Goal: Task Accomplishment & Management: Manage account settings

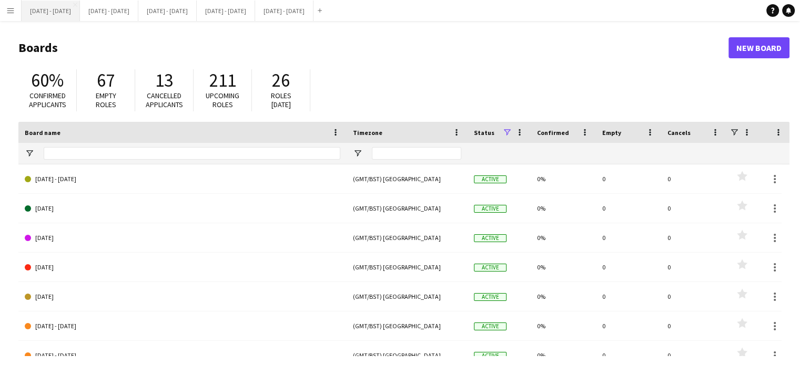
click at [50, 13] on button "[DATE] - [DATE] Close" at bounding box center [51, 11] width 58 height 21
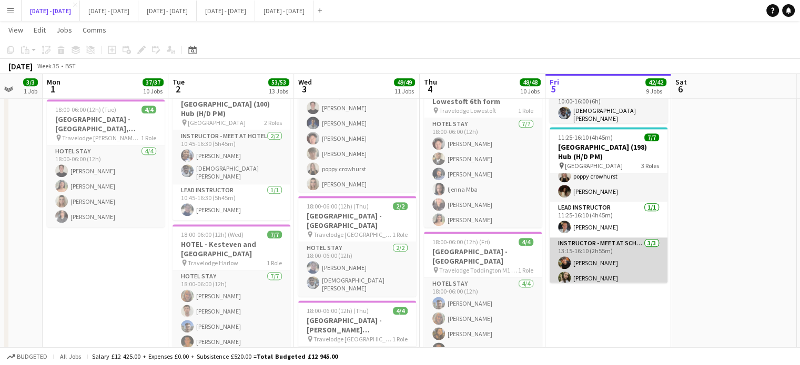
scroll to position [59, 0]
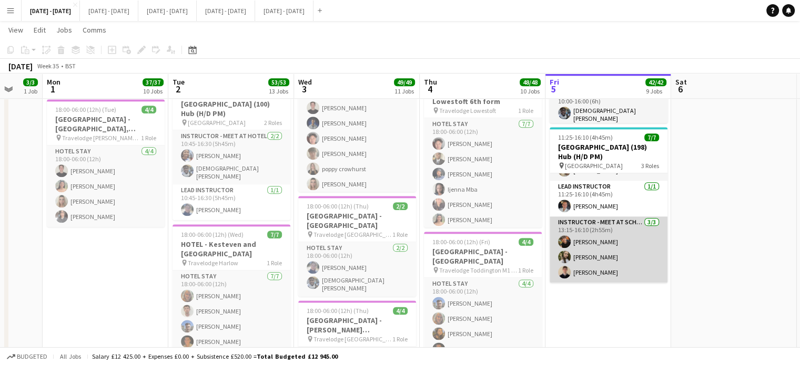
click at [611, 237] on app-card-role "Instructor - Meet at School [DATE] 13:15-16:10 (2h55m) [PERSON_NAME] [PERSON_NA…" at bounding box center [608, 250] width 118 height 66
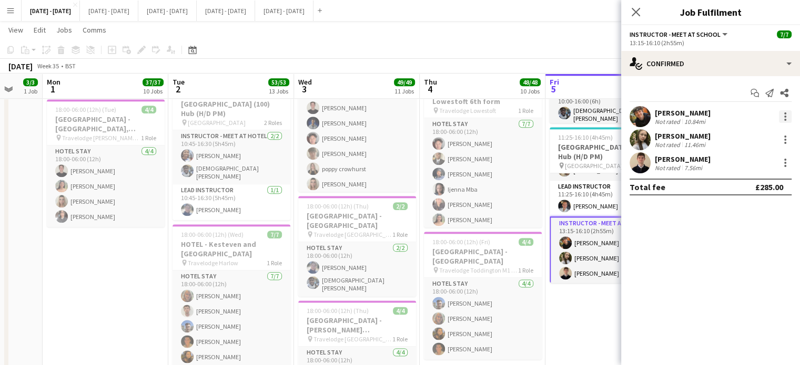
click at [782, 116] on div at bounding box center [785, 116] width 13 height 13
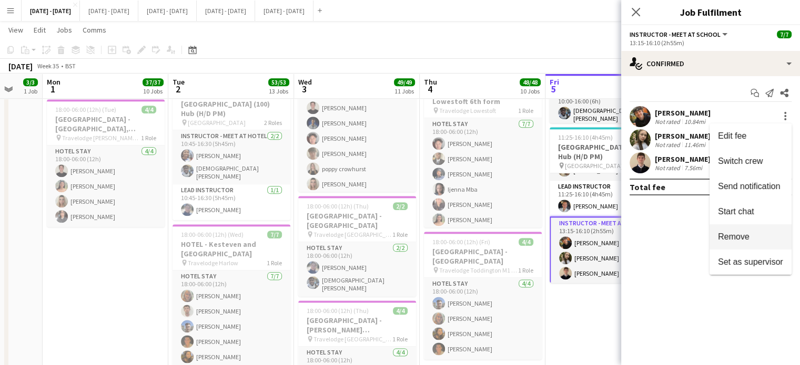
click at [750, 238] on span "Remove" at bounding box center [750, 236] width 65 height 9
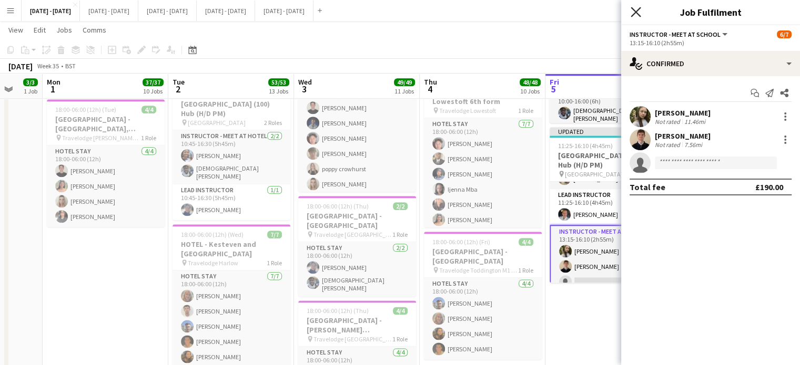
click at [639, 12] on icon "Close pop-in" at bounding box center [635, 12] width 10 height 10
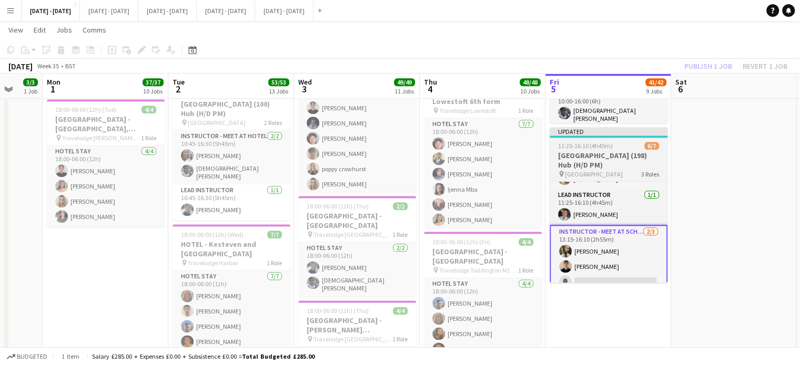
click at [599, 151] on h3 "[GEOGRAPHIC_DATA] (198) Hub (H/D PM)" at bounding box center [608, 160] width 118 height 19
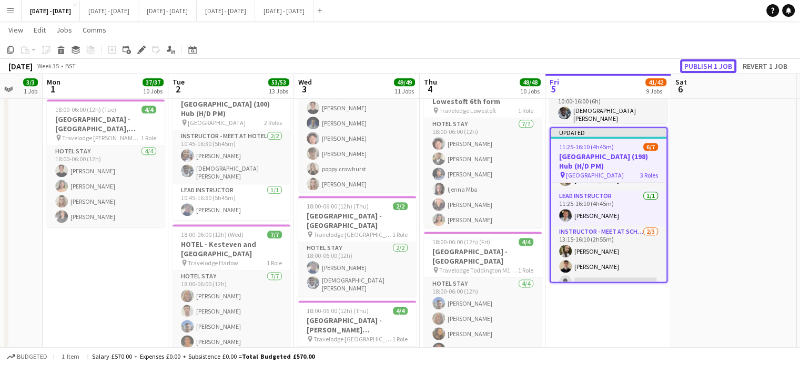
click at [702, 62] on button "Publish 1 job" at bounding box center [708, 66] width 56 height 14
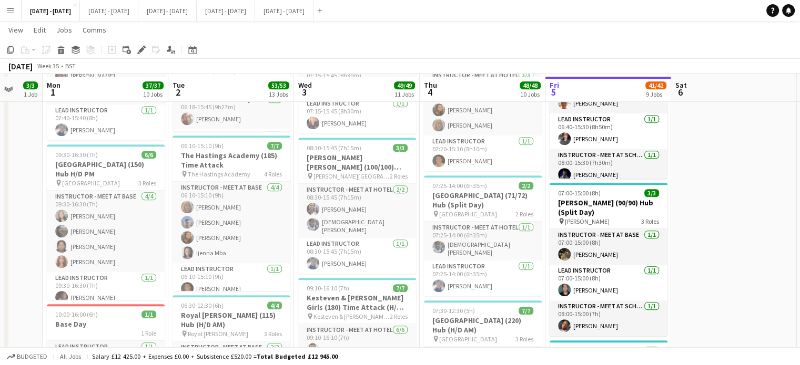
scroll to position [631, 0]
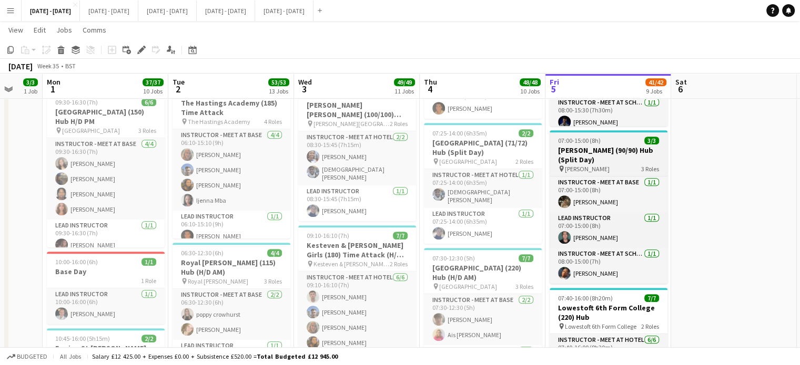
click at [591, 138] on span "07:00-15:00 (8h)" at bounding box center [579, 141] width 43 height 8
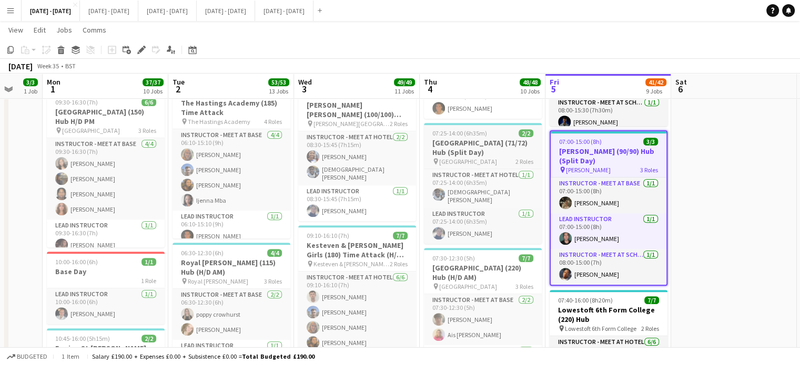
drag, startPoint x: 137, startPoint y: 50, endPoint x: 433, endPoint y: 155, distance: 313.8
click at [138, 52] on icon "Edit" at bounding box center [141, 50] width 8 height 8
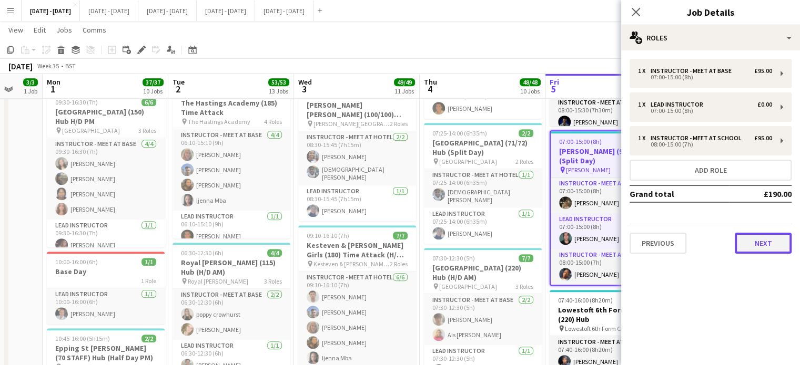
click at [776, 241] on button "Next" at bounding box center [763, 243] width 57 height 21
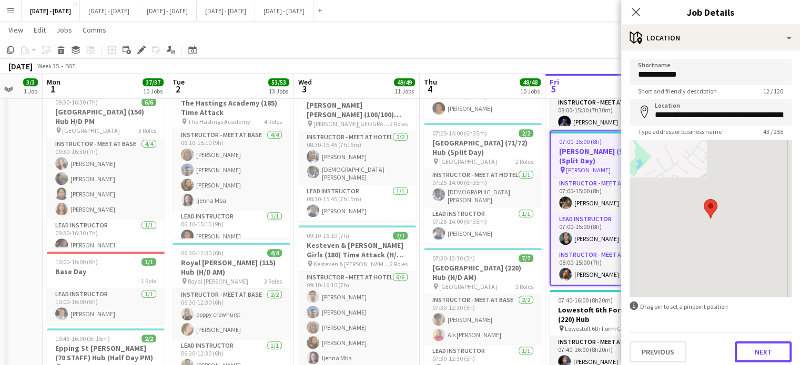
click at [753, 354] on button "Next" at bounding box center [763, 352] width 57 height 21
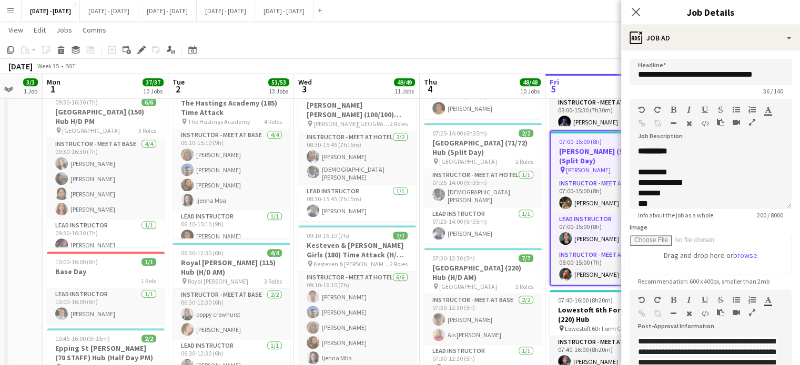
drag, startPoint x: 635, startPoint y: 7, endPoint x: 697, endPoint y: 77, distance: 93.1
click at [636, 8] on icon "Close pop-in" at bounding box center [636, 12] width 8 height 8
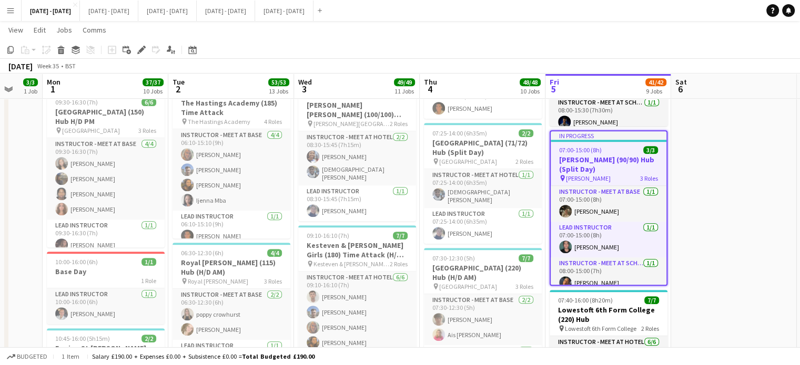
drag, startPoint x: 718, startPoint y: 207, endPoint x: 753, endPoint y: 222, distance: 37.9
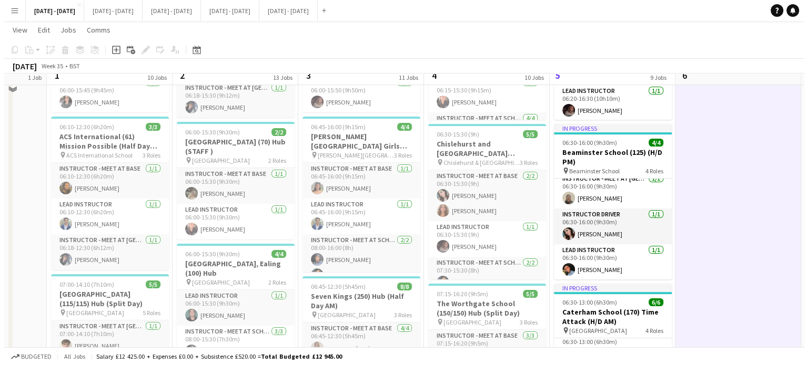
scroll to position [0, 0]
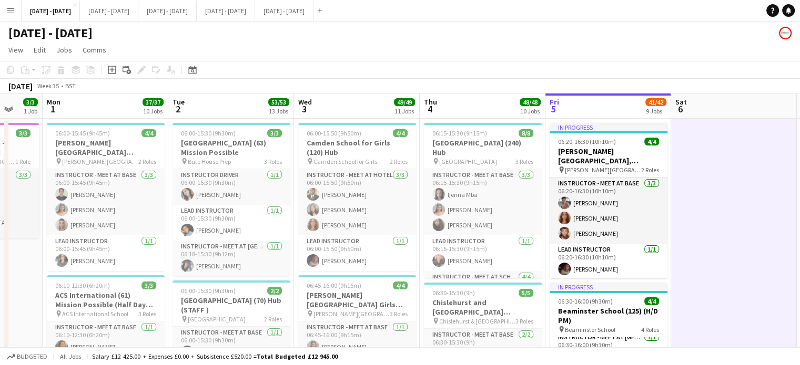
click at [8, 6] on app-icon "Menu" at bounding box center [10, 10] width 8 height 8
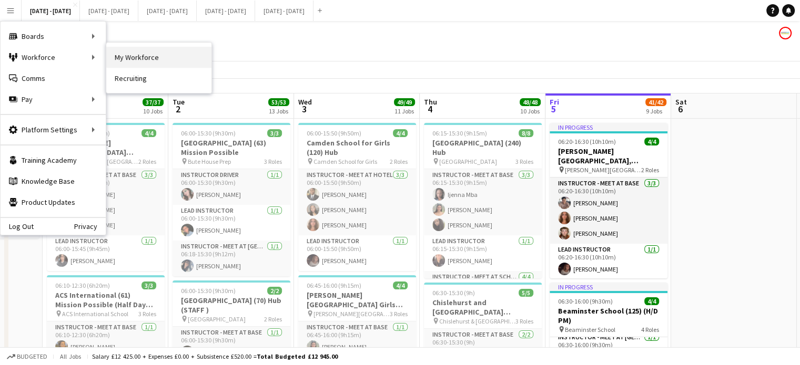
click at [184, 54] on link "My Workforce" at bounding box center [158, 57] width 105 height 21
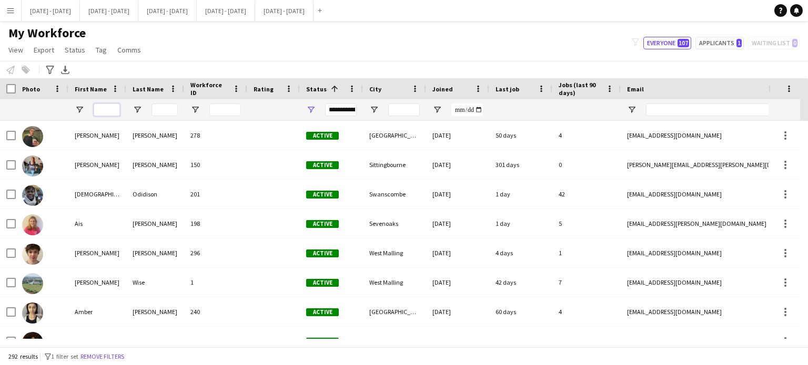
click at [116, 104] on input "First Name Filter Input" at bounding box center [107, 110] width 26 height 13
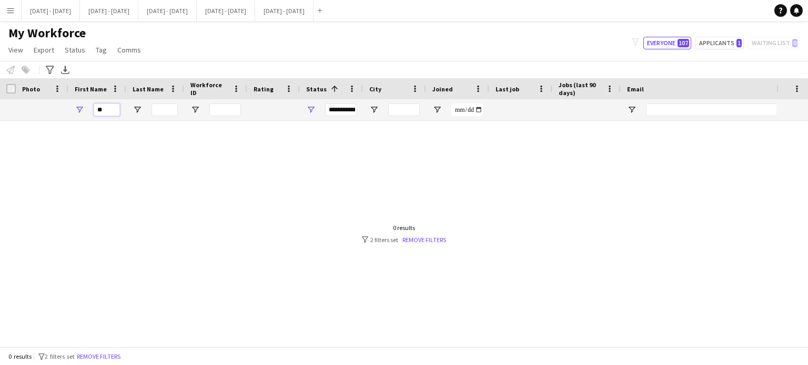
type input "*"
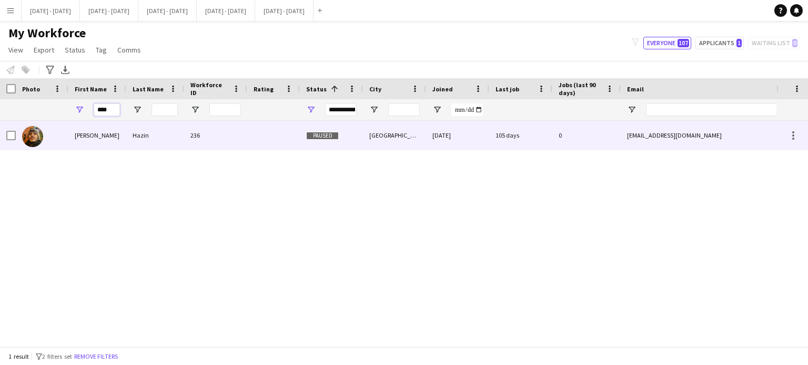
type input "****"
click at [120, 132] on div "[PERSON_NAME]" at bounding box center [97, 135] width 58 height 29
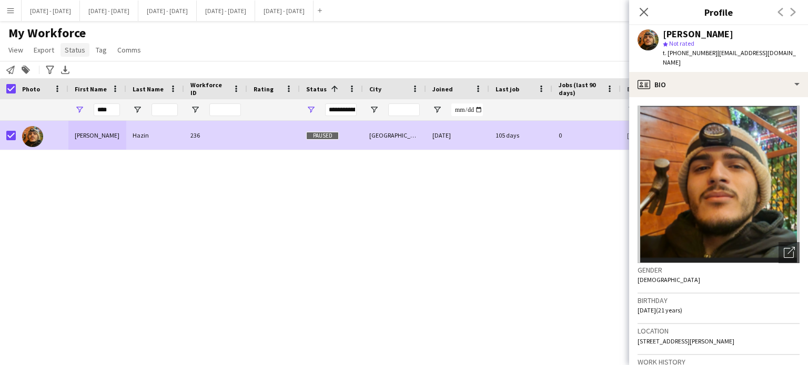
click at [80, 52] on span "Status" at bounding box center [75, 49] width 21 height 9
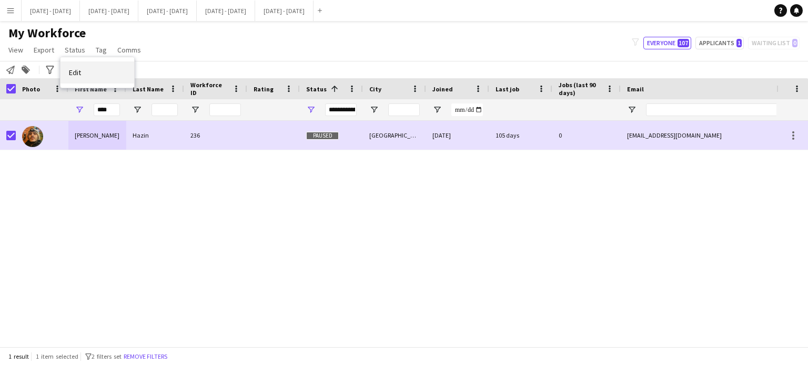
click at [78, 65] on link "Edit" at bounding box center [97, 73] width 74 height 22
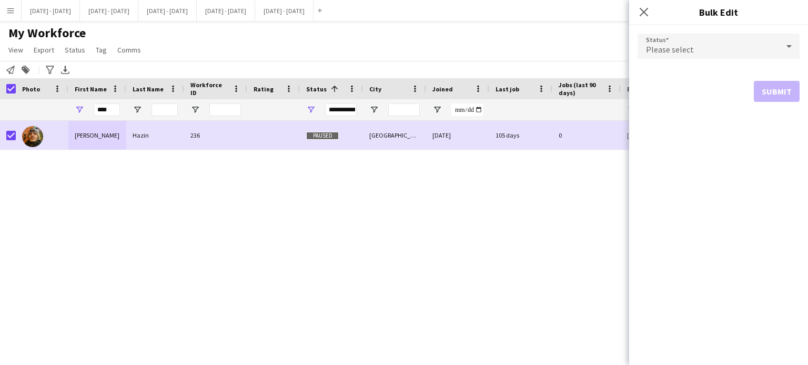
click at [757, 42] on div "Please select" at bounding box center [707, 46] width 141 height 25
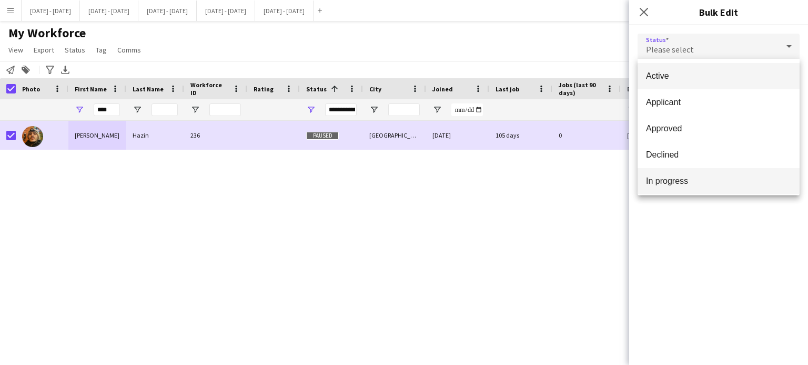
scroll to position [105, 0]
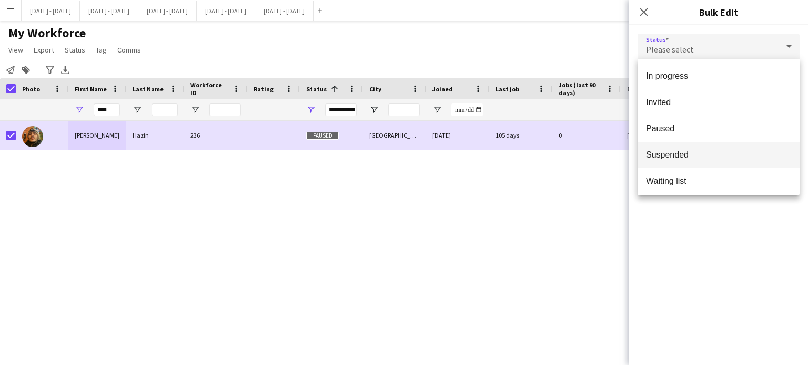
click at [696, 151] on span "Suspended" at bounding box center [718, 155] width 145 height 10
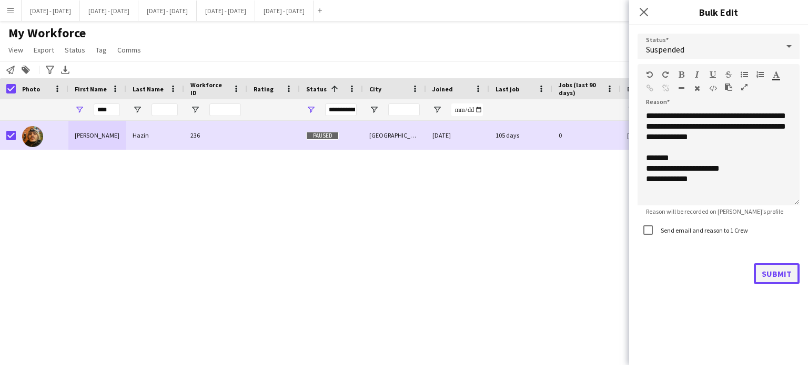
click at [771, 275] on button "Submit" at bounding box center [777, 273] width 46 height 21
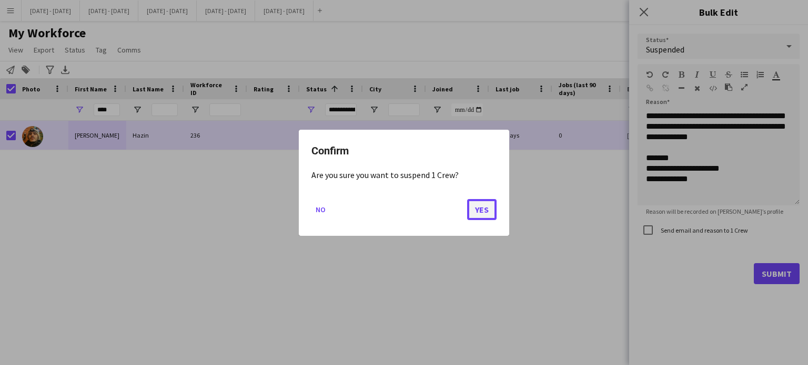
click at [485, 212] on button "Yes" at bounding box center [481, 209] width 29 height 21
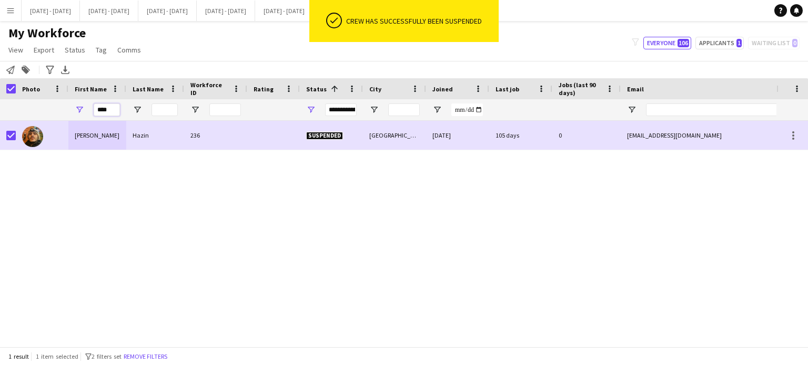
drag, startPoint x: 116, startPoint y: 111, endPoint x: 69, endPoint y: 107, distance: 46.5
click at [70, 107] on div "****" at bounding box center [97, 109] width 58 height 21
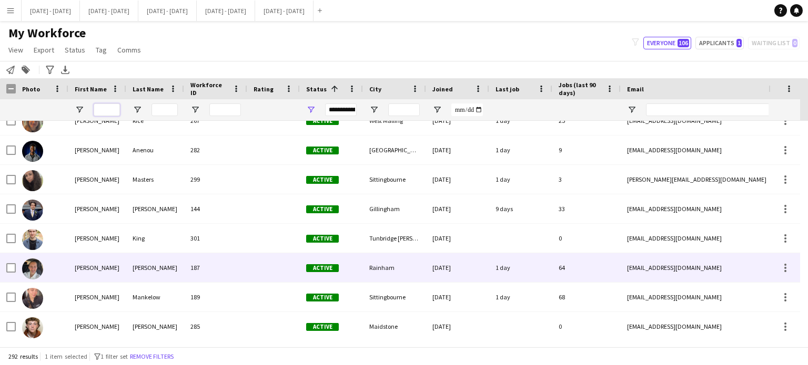
scroll to position [0, 0]
